Goal: Information Seeking & Learning: Learn about a topic

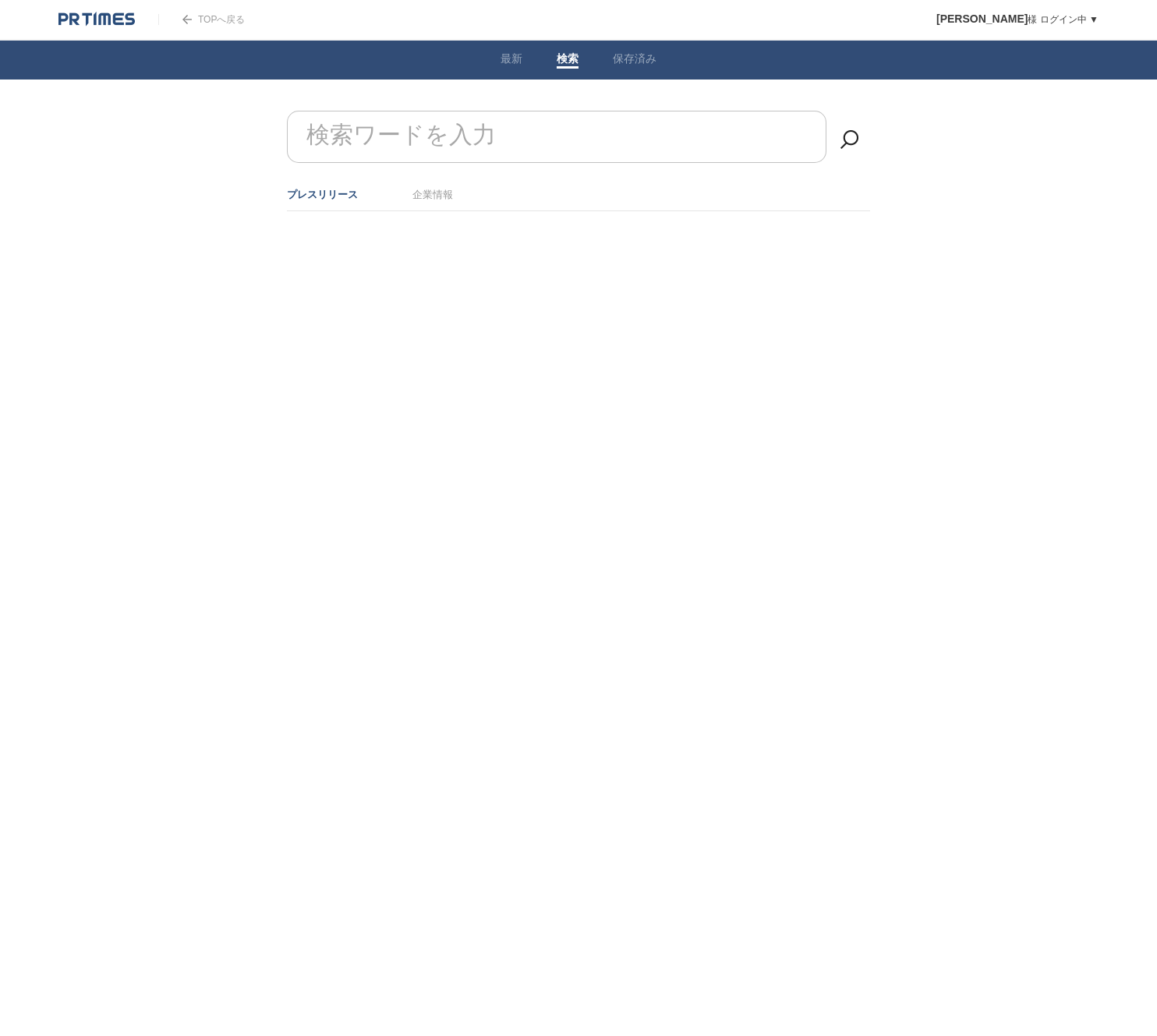
click at [523, 145] on input "検索ワードを入力" at bounding box center [556, 137] width 539 height 52
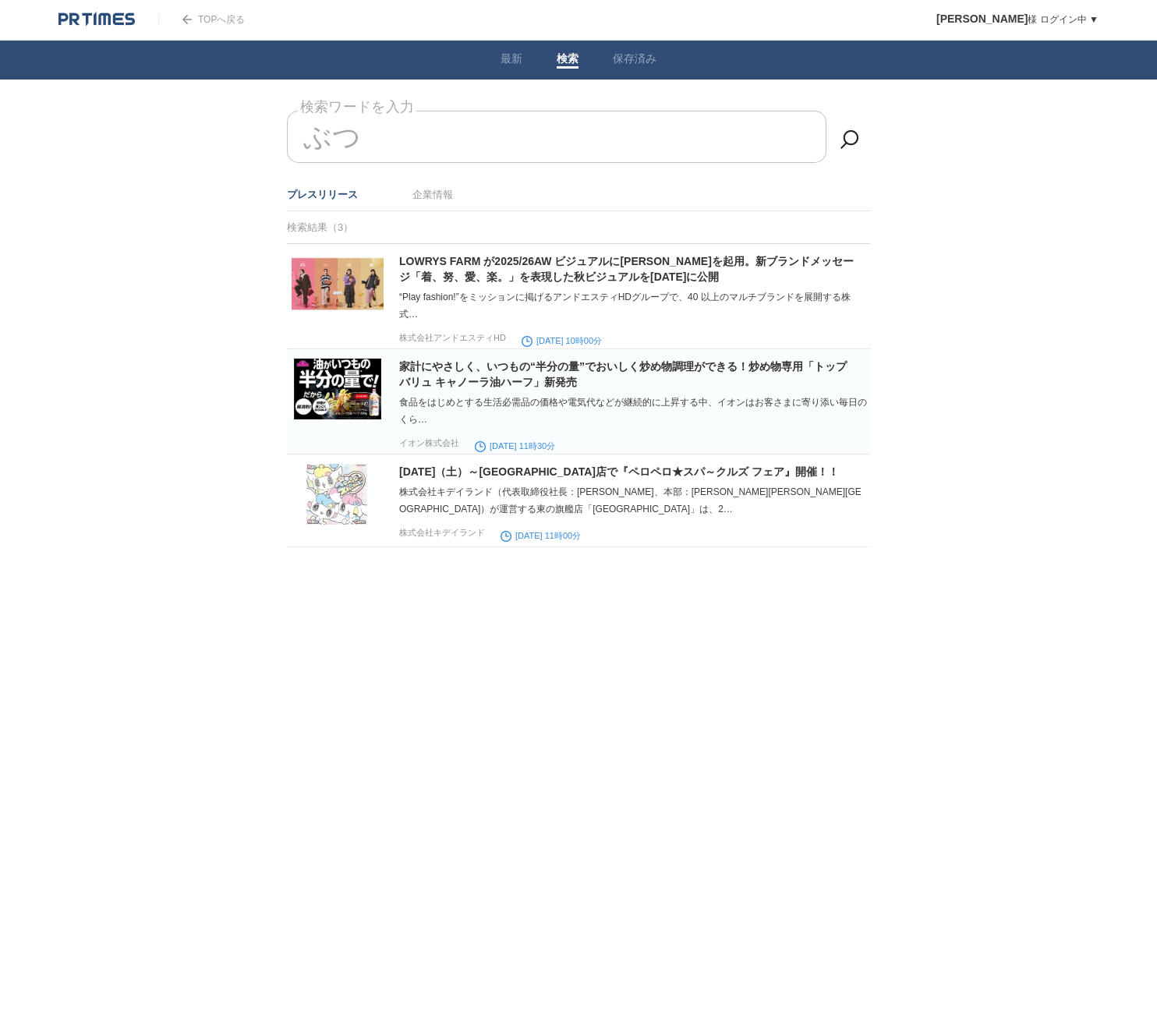
type input "ぶ"
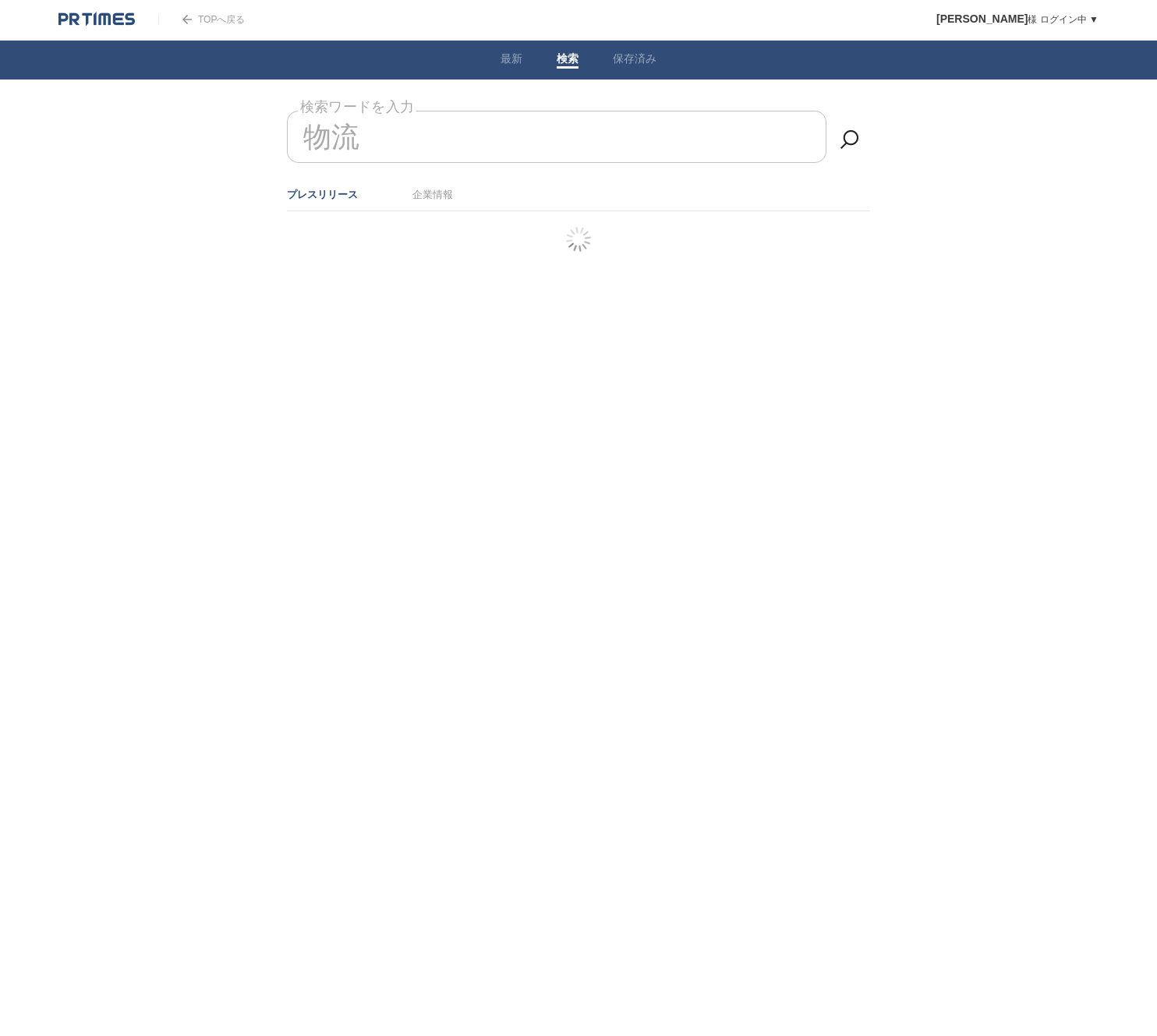
type input "物流"
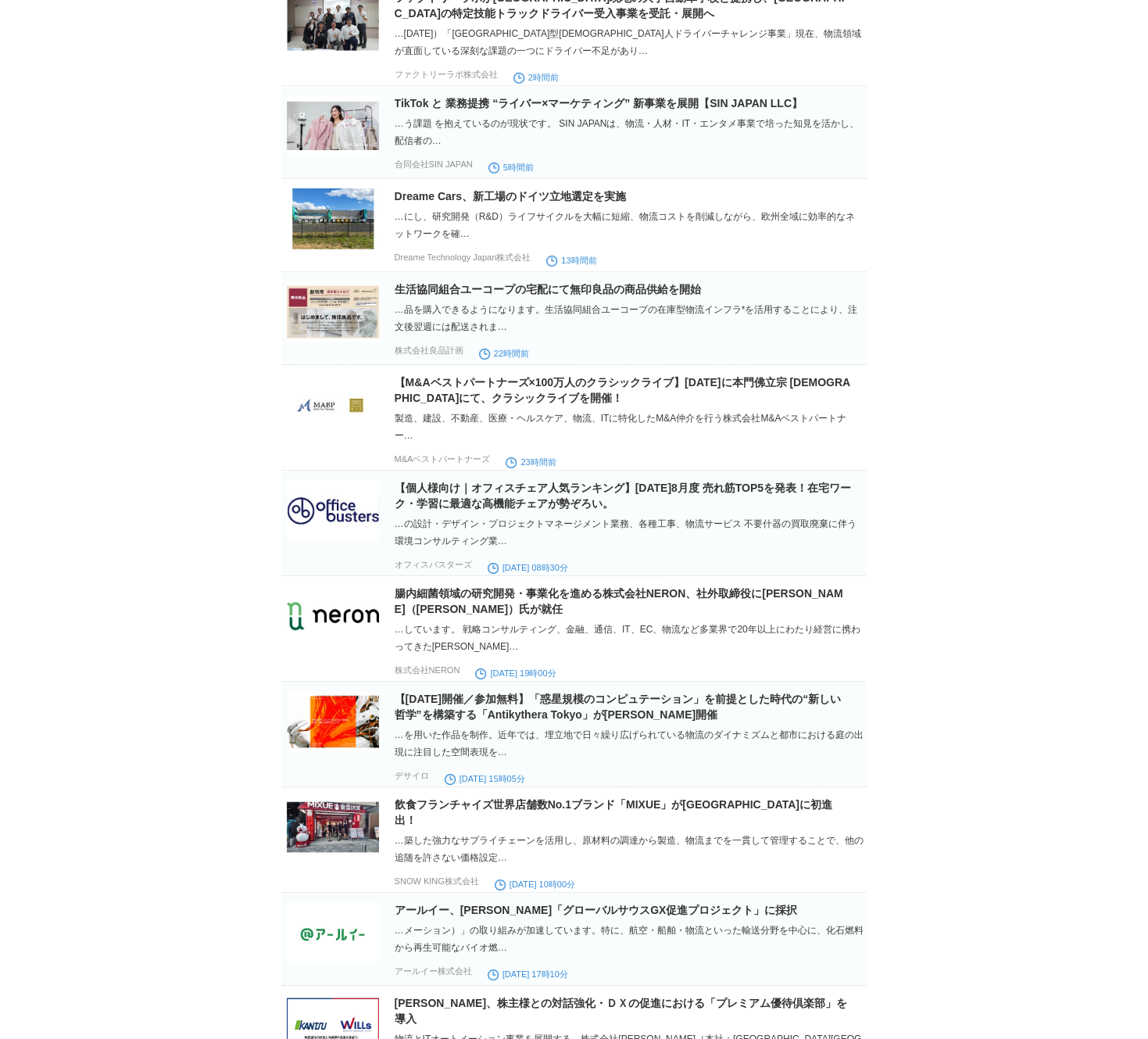
scroll to position [2617, 0]
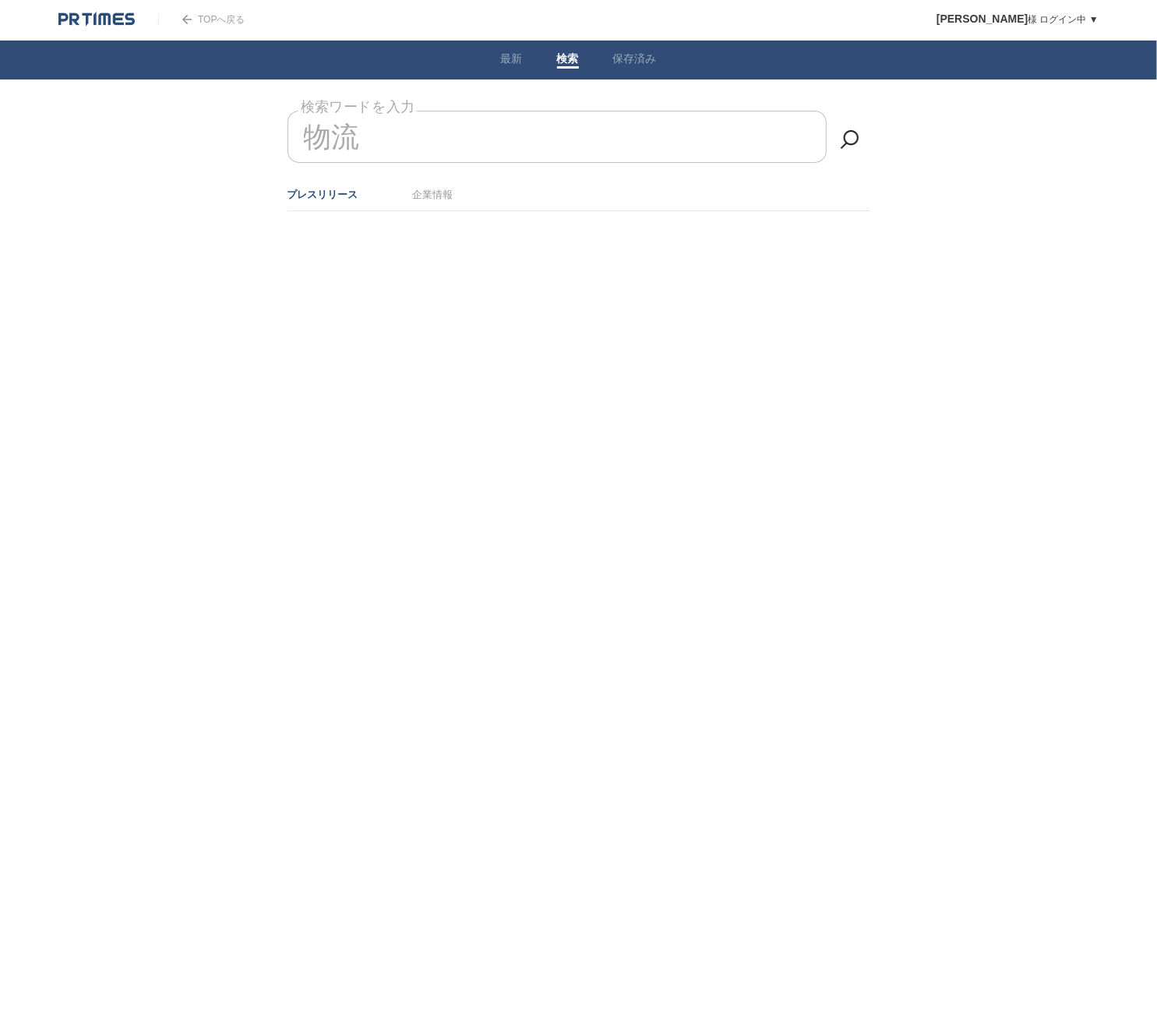
type input "物流"
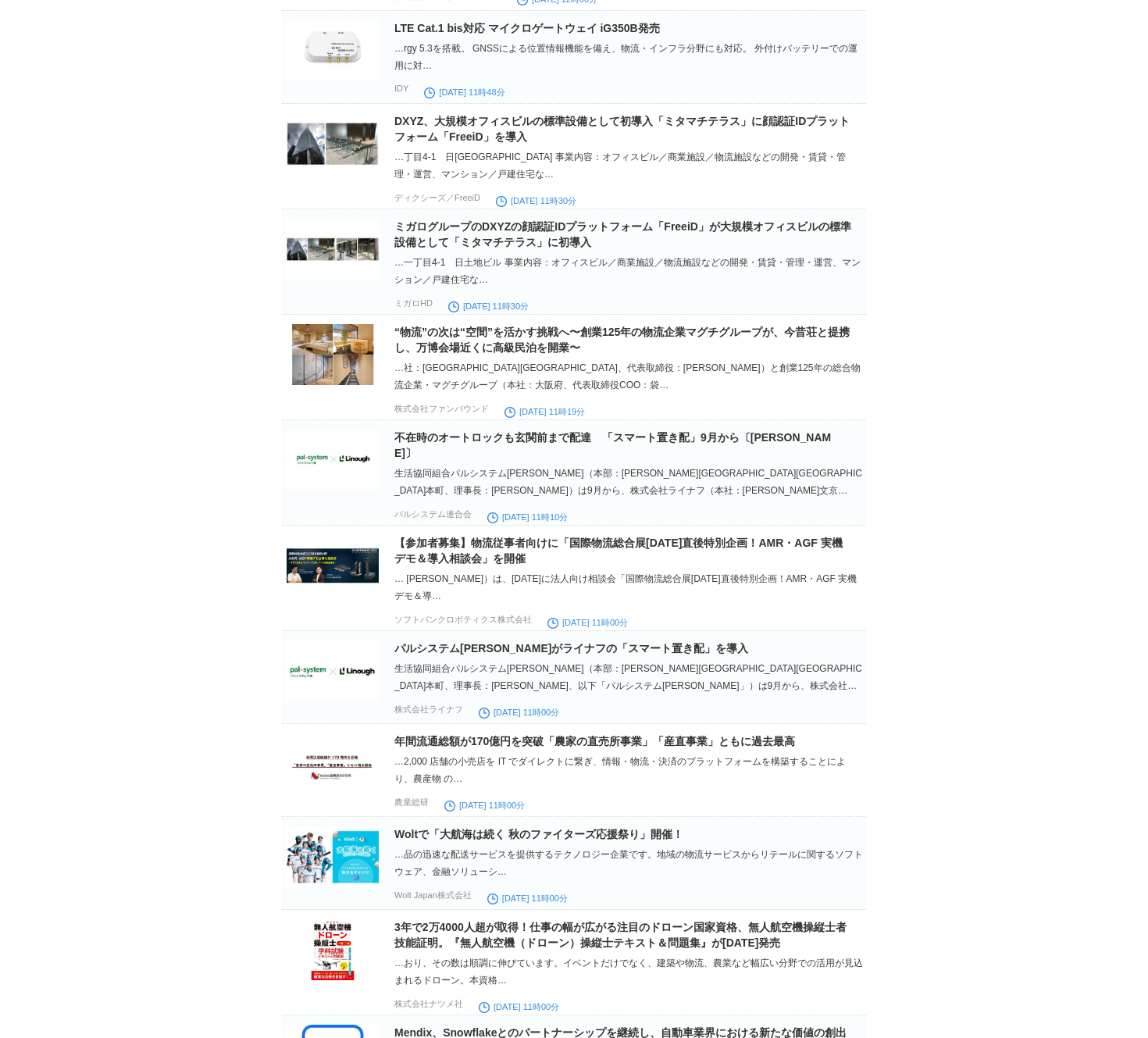
scroll to position [3057, 0]
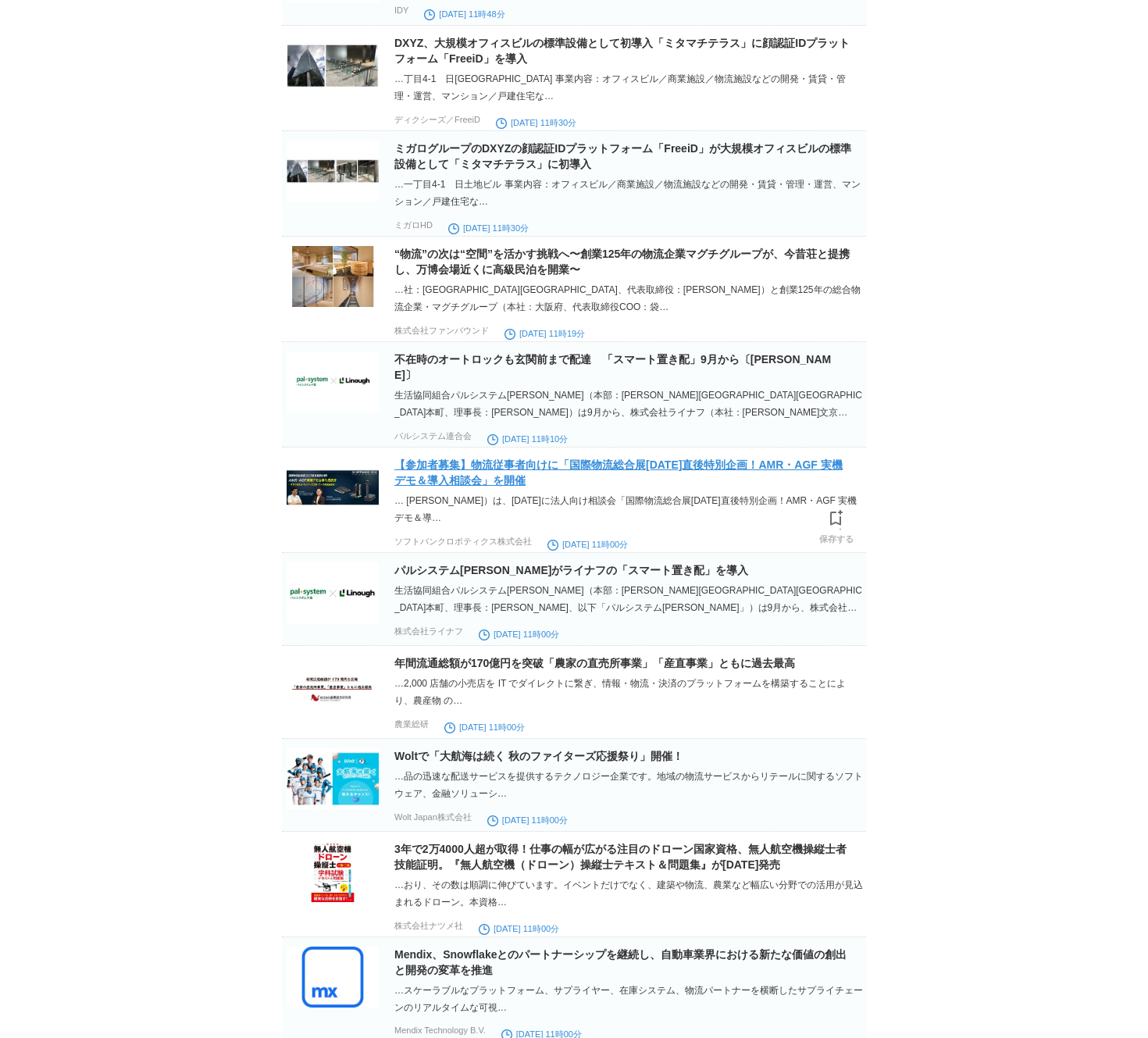
click at [669, 487] on link "【参加者募集】物流従事者向けに「国際物流総合展[DATE]直後特別企画！AMR・AGF 実機デモ＆導入相談会」を開催" at bounding box center [619, 472] width 448 height 28
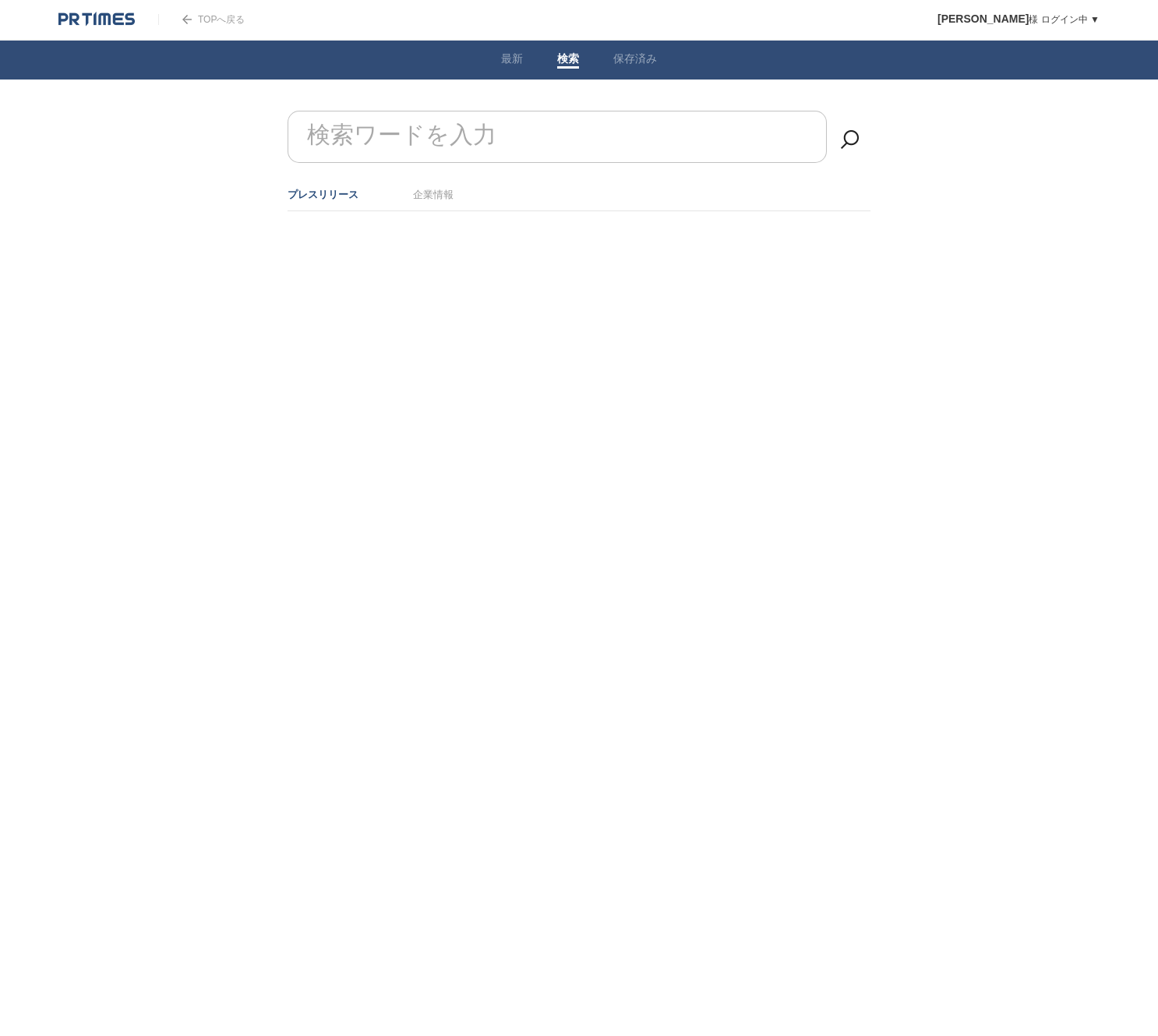
click at [563, 124] on input "検索ワードを入力" at bounding box center [557, 137] width 539 height 52
type input "物流"
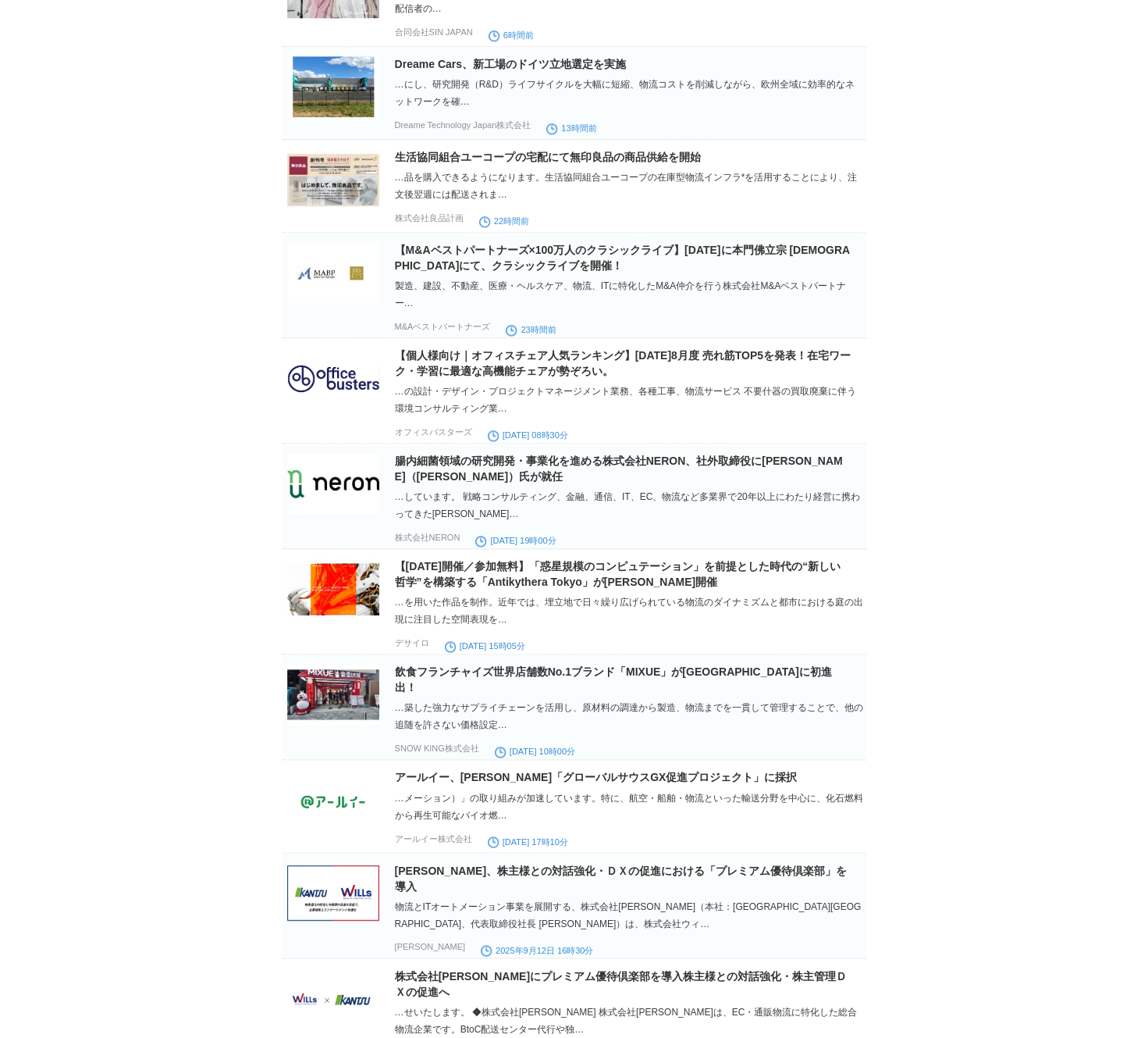
scroll to position [819, 0]
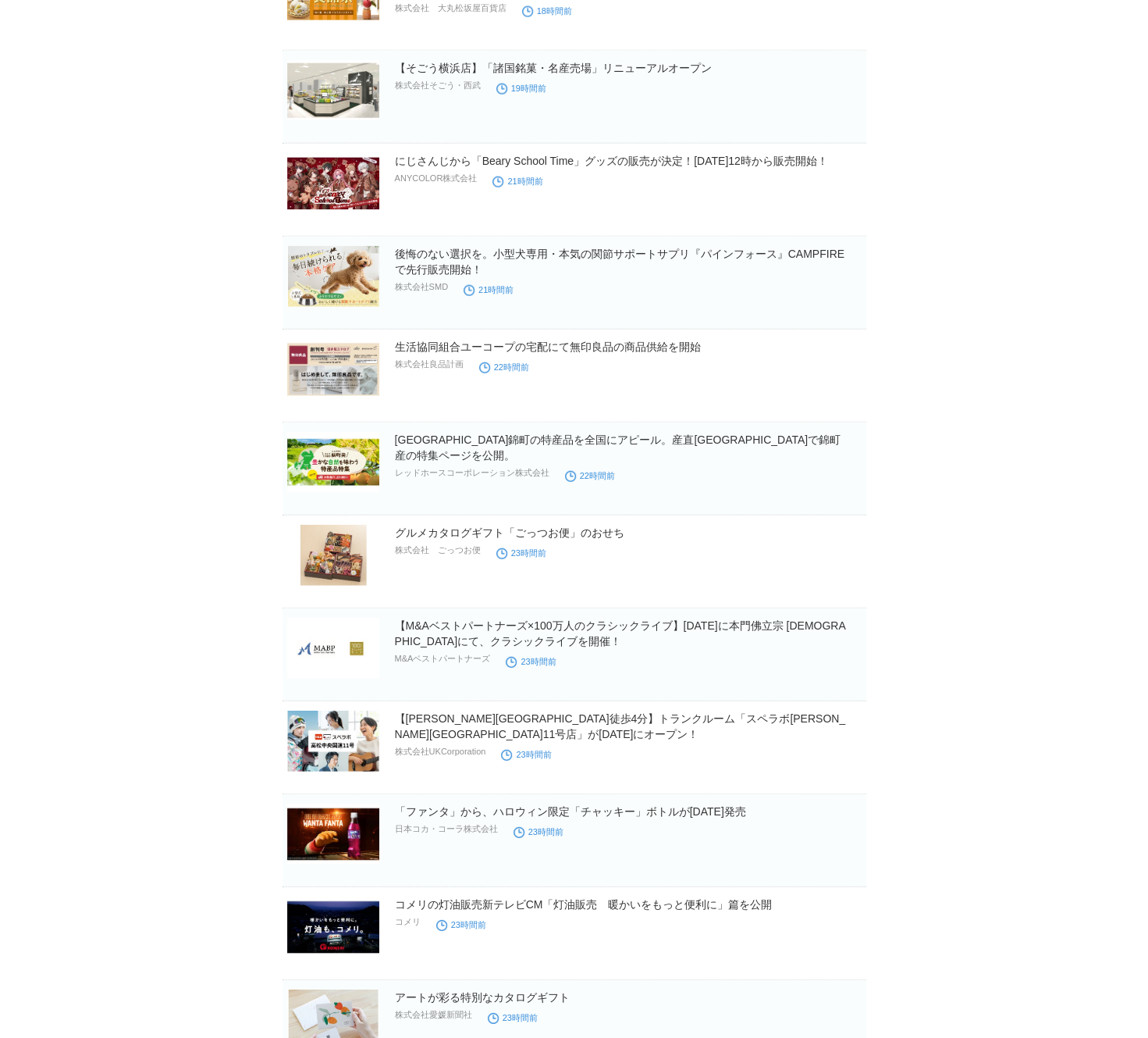
scroll to position [2120, 0]
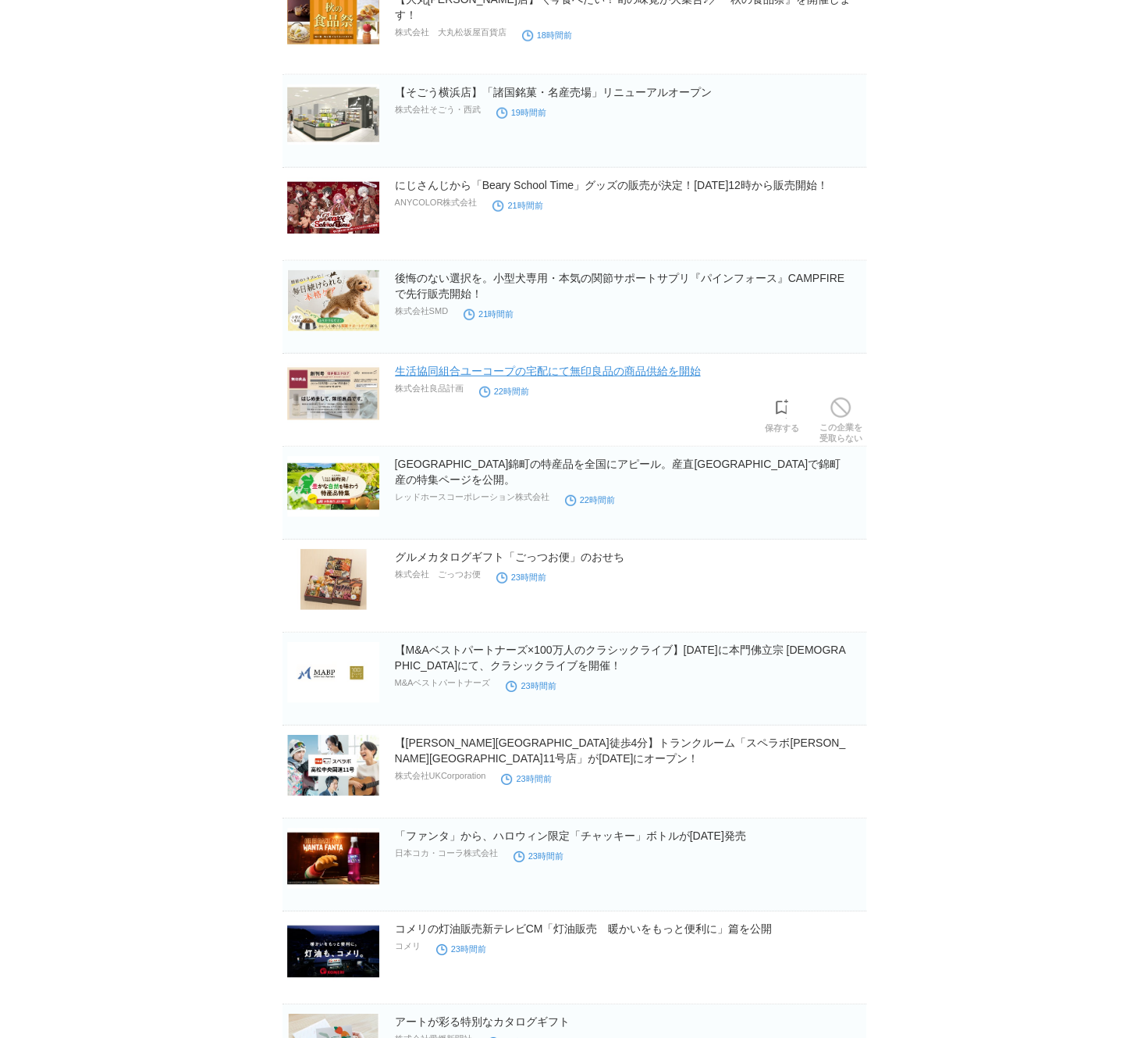
click at [655, 369] on link "生活協同組合ユーコープの宅配にて無印良品の商品供給を開始" at bounding box center [547, 371] width 306 height 13
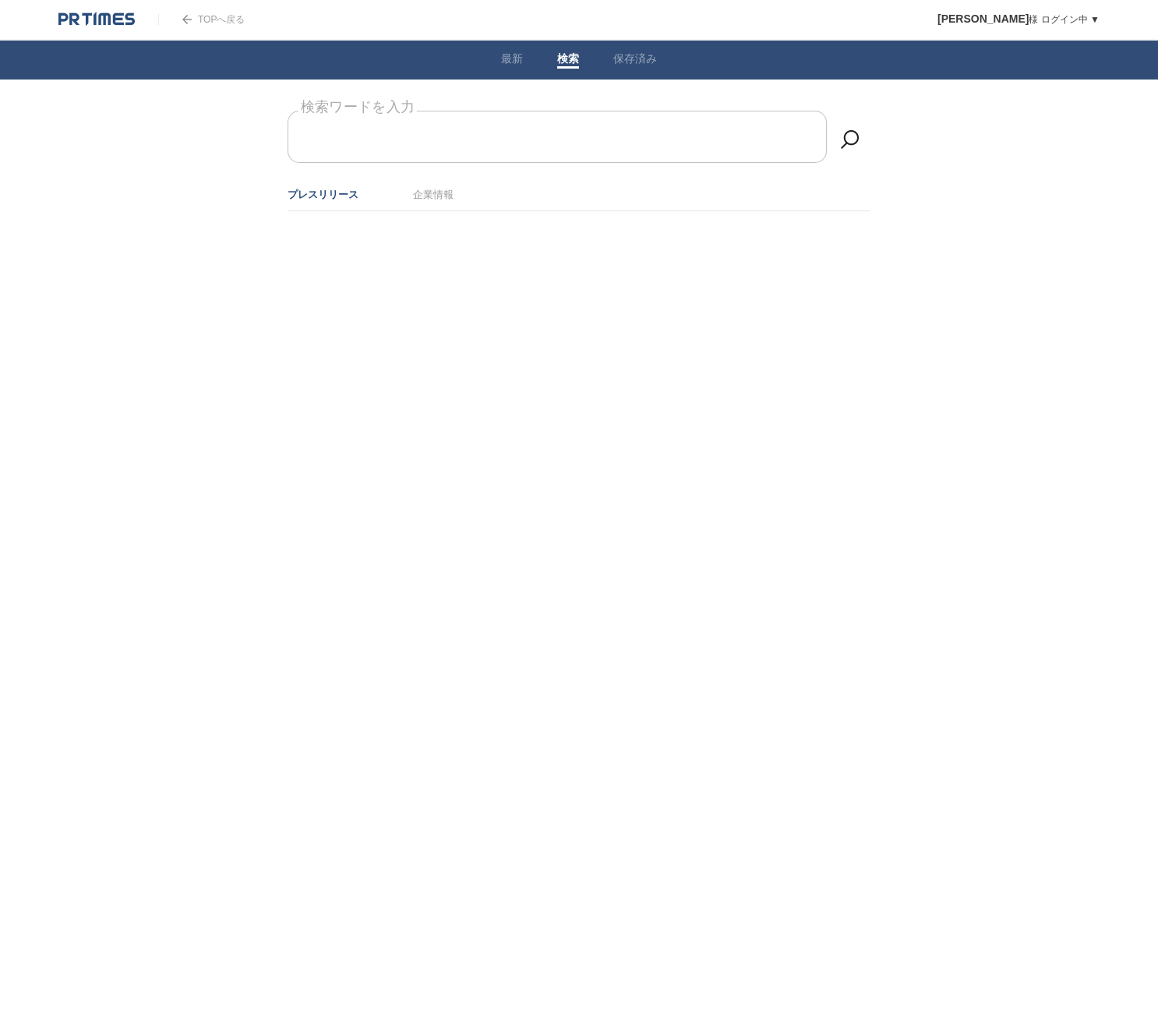
click at [397, 119] on label "検索ワードを入力" at bounding box center [358, 107] width 119 height 24
click at [397, 134] on input "検索ワードを入力" at bounding box center [557, 137] width 539 height 52
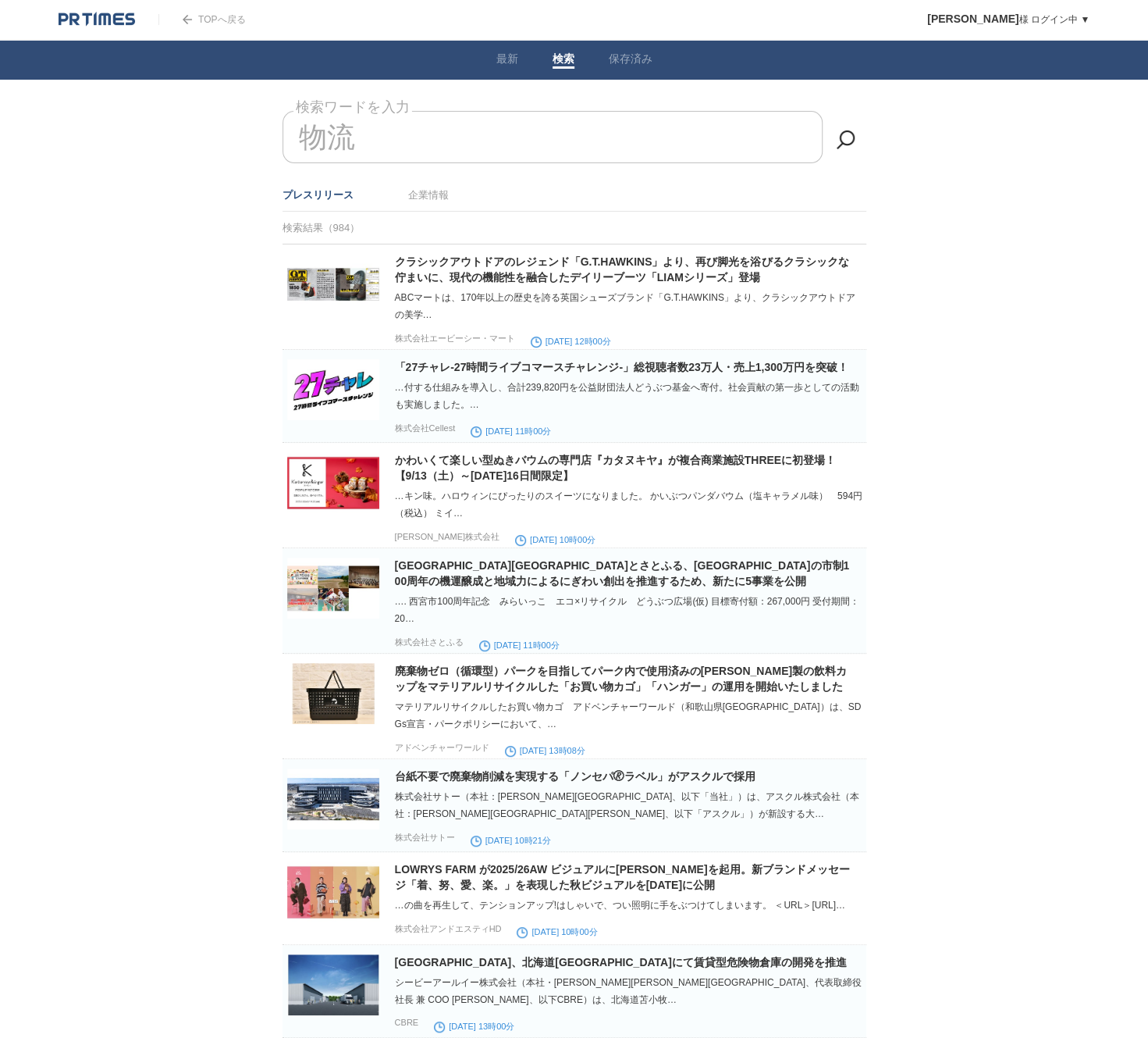
type input "物流"
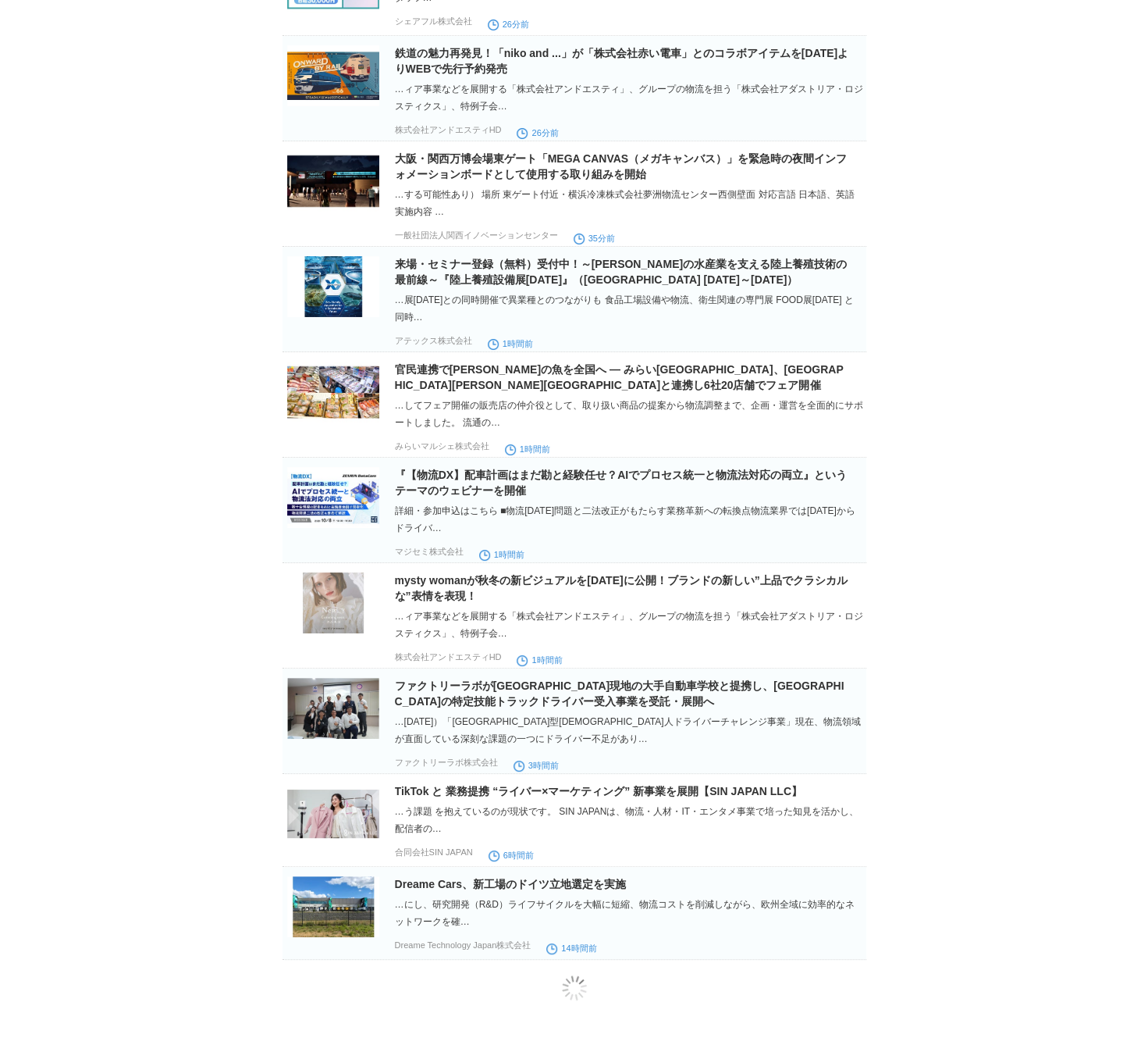
scroll to position [3333, 0]
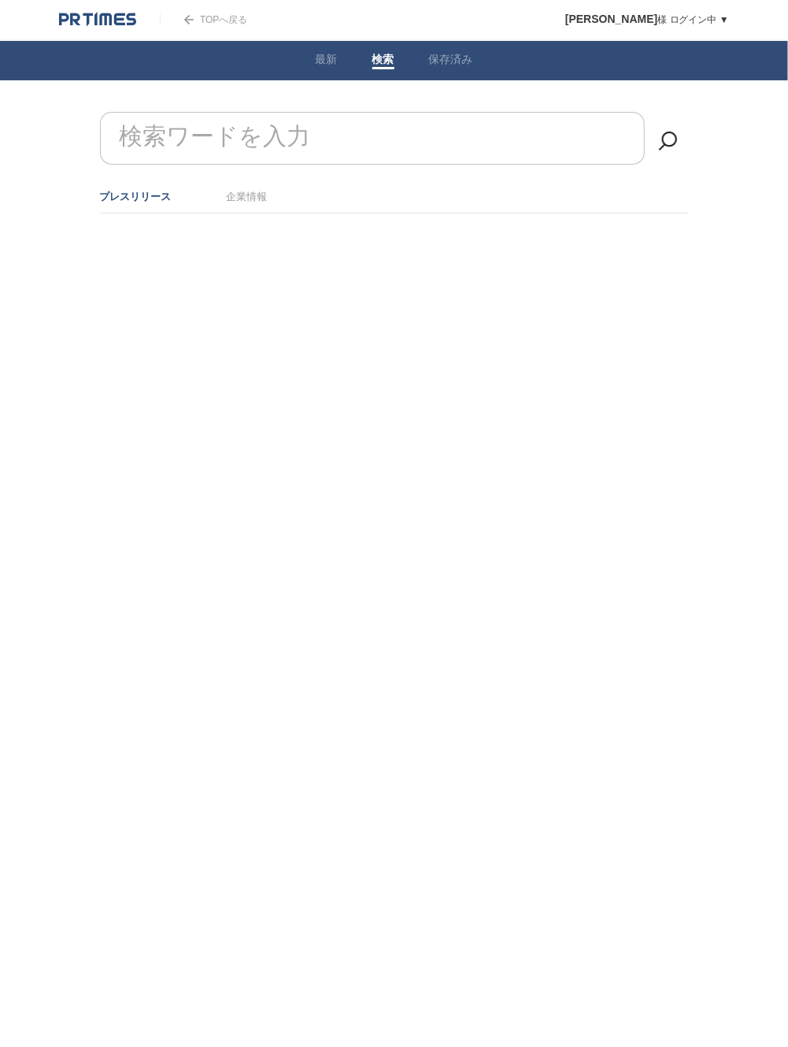
click at [315, 141] on input "検索ワードを入力" at bounding box center [372, 138] width 545 height 53
type input "[PERSON_NAME]ハウス"
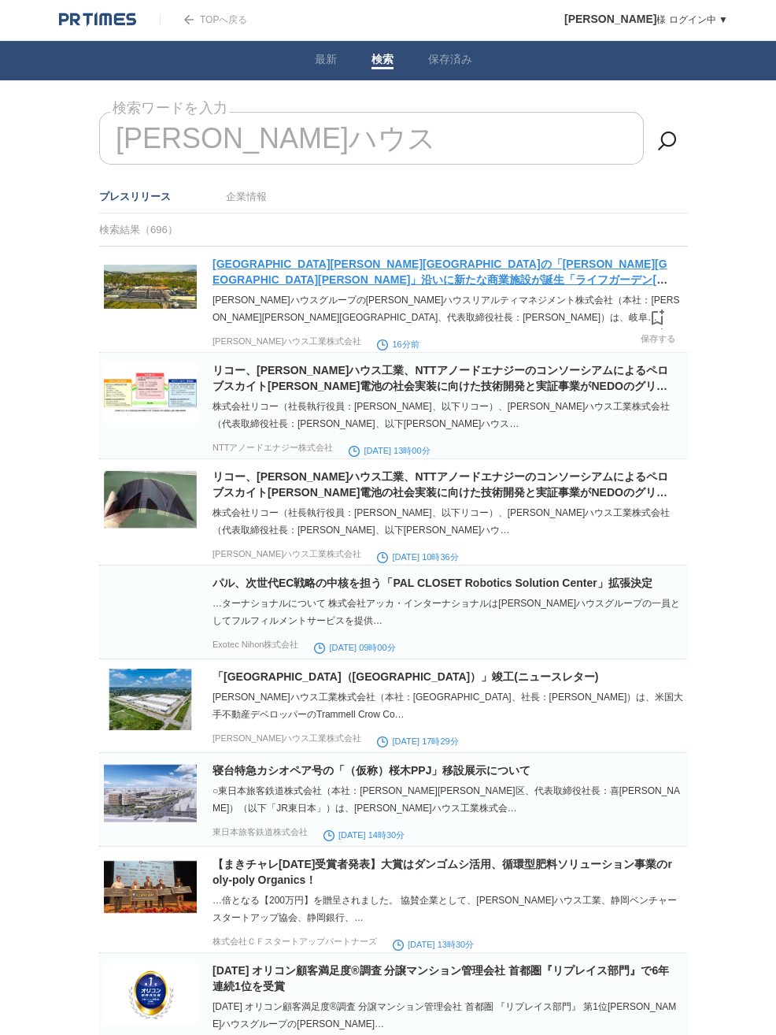
click at [313, 277] on link "[GEOGRAPHIC_DATA][PERSON_NAME][GEOGRAPHIC_DATA]の「[PERSON_NAME][GEOGRAPHIC_DATA]…" at bounding box center [442, 279] width 459 height 44
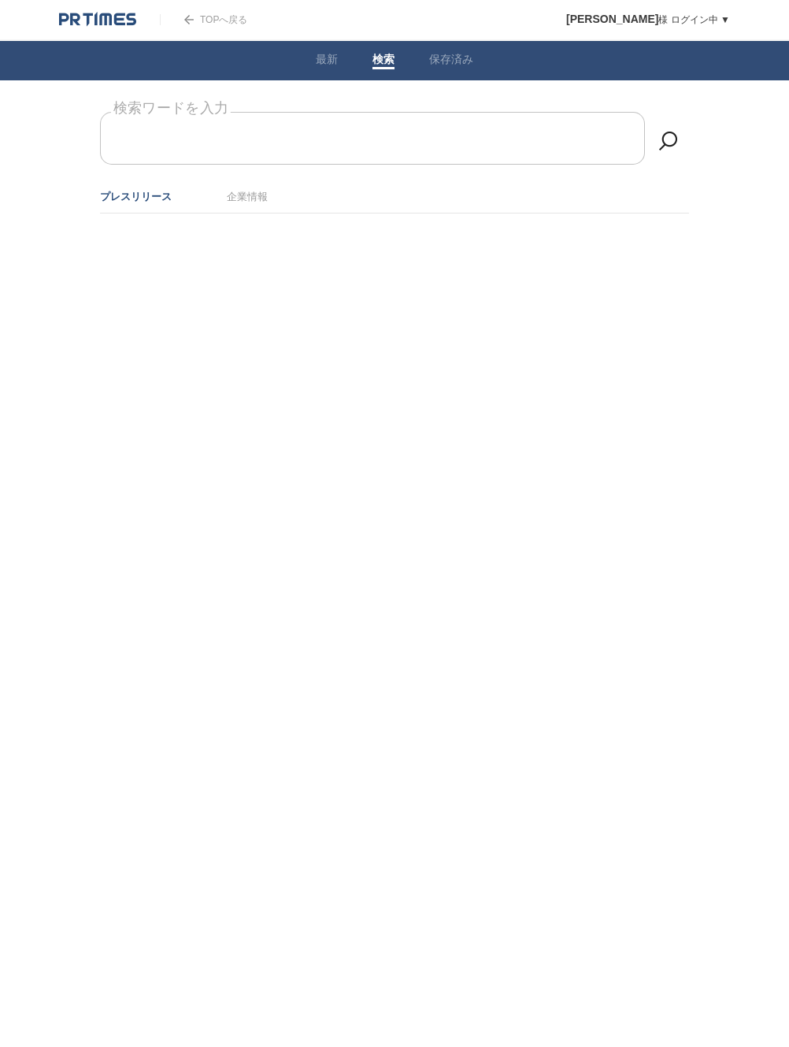
click at [335, 133] on input "検索ワードを入力" at bounding box center [372, 138] width 545 height 53
type input "あ"
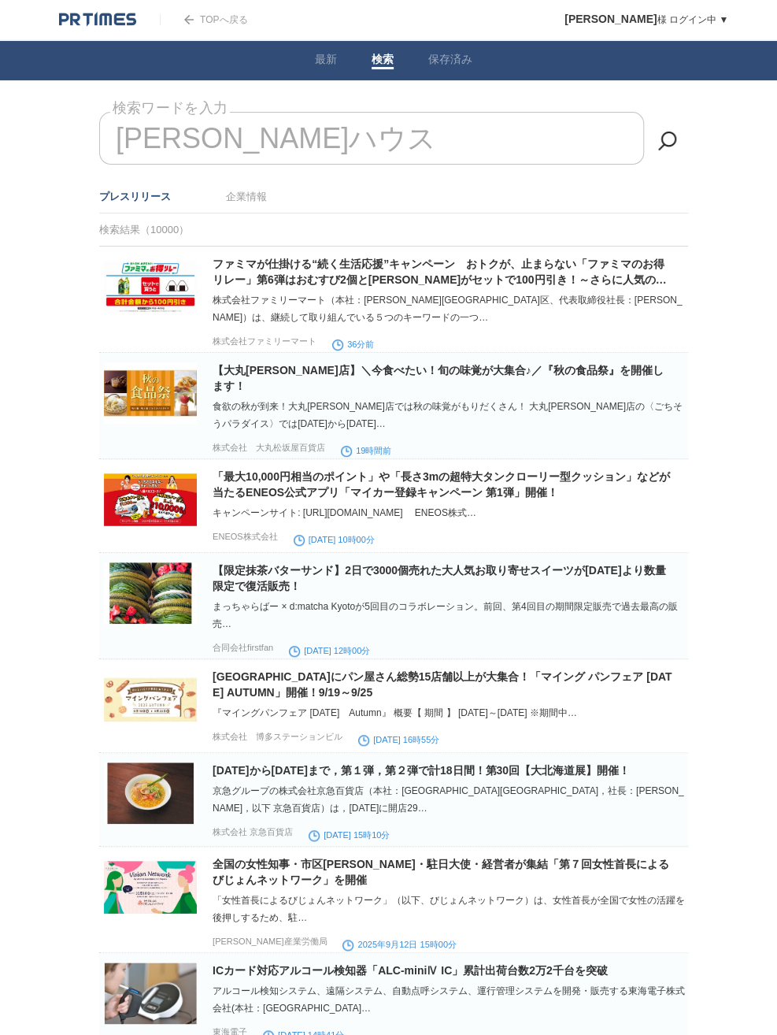
type input "大和ハウス"
click at [672, 152] on link at bounding box center [667, 140] width 31 height 31
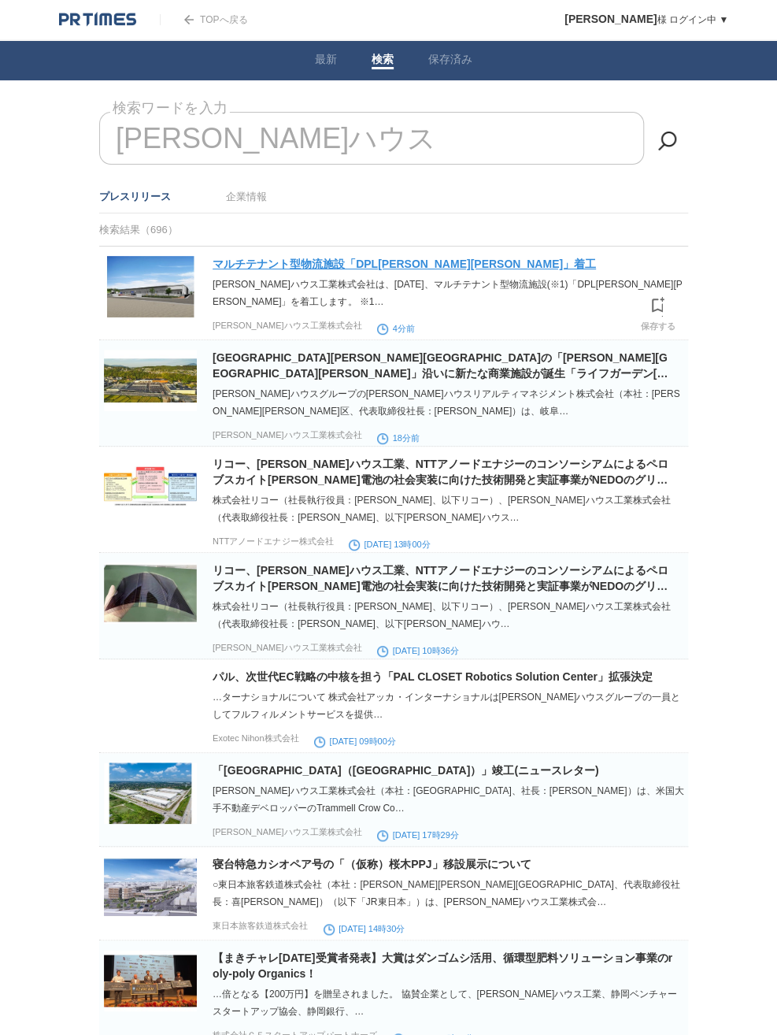
click at [401, 265] on link "マルチテナント型物流施設「DPL石川白山」着工" at bounding box center [404, 263] width 383 height 13
